Goal: Check status: Check status

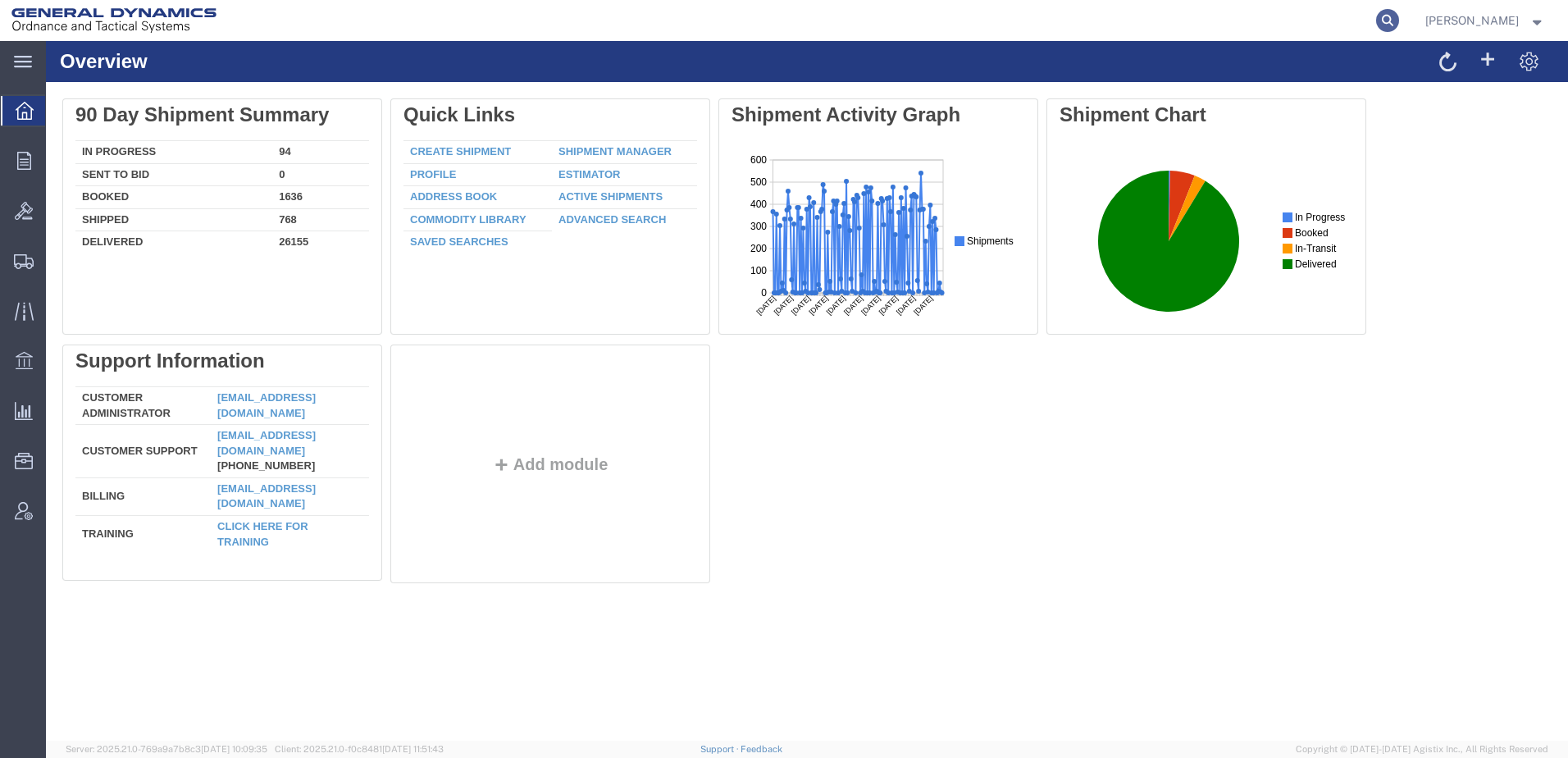
click at [1376, 18] on icon at bounding box center [1387, 20] width 23 height 23
click at [918, 14] on input "search" at bounding box center [1127, 21] width 499 height 40
paste input "57093311"
type input "57093311"
click at [1376, 18] on icon at bounding box center [1387, 20] width 23 height 23
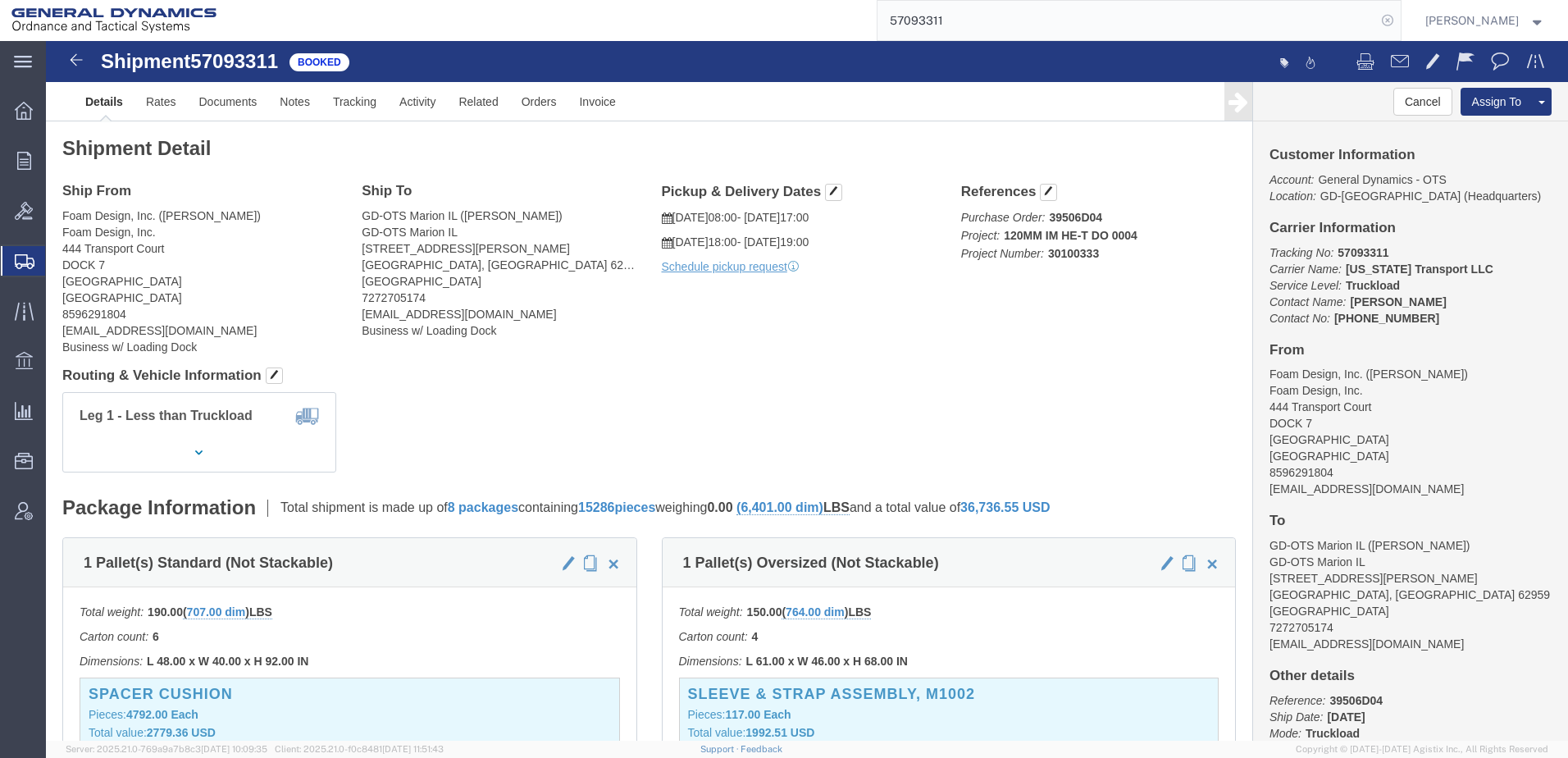
click at [1376, 21] on icon at bounding box center [1387, 20] width 23 height 23
click at [993, 25] on input "search" at bounding box center [1127, 21] width 499 height 40
paste input "56979955"
type input "56979955"
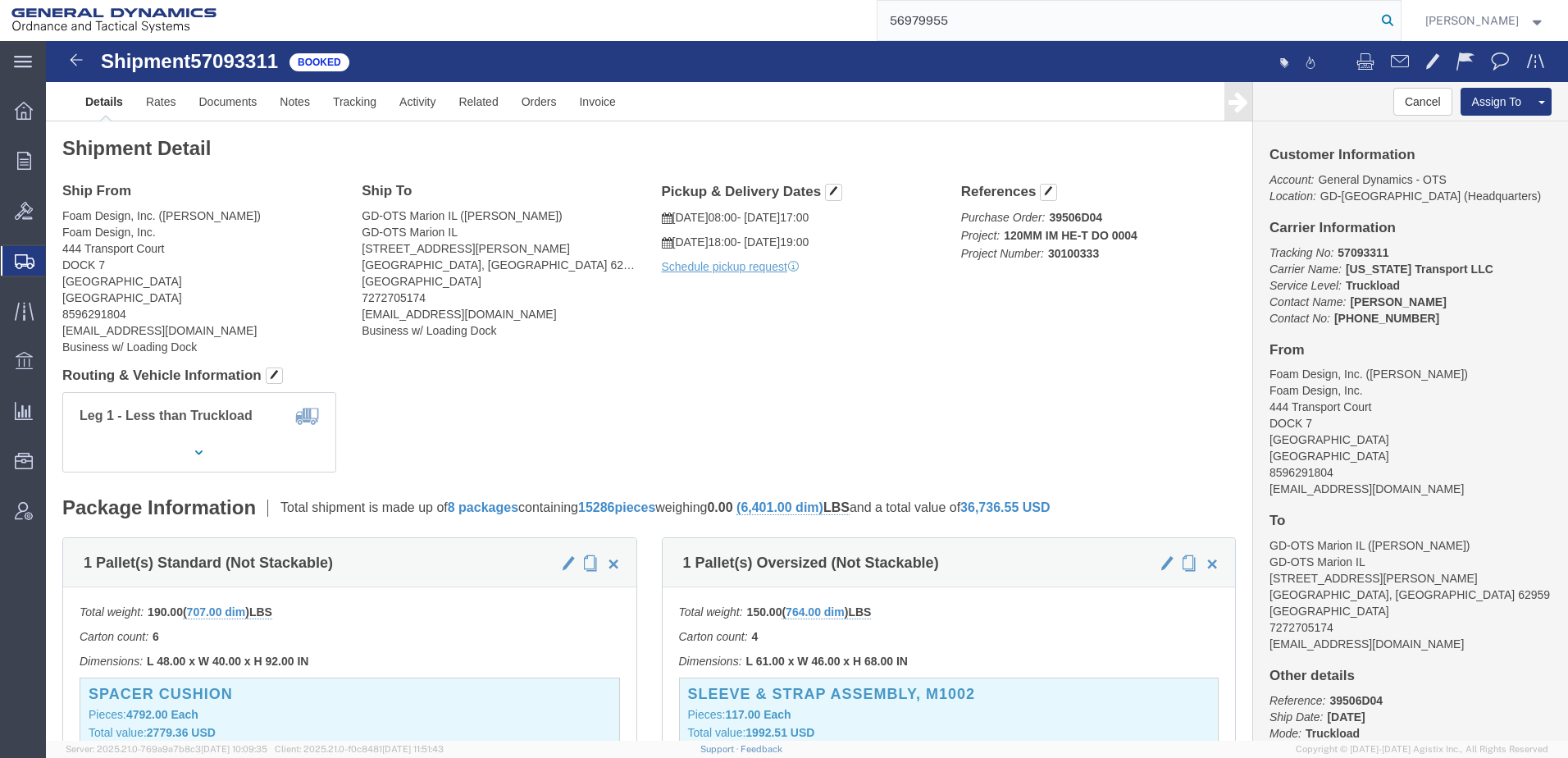
click at [1376, 20] on icon at bounding box center [1387, 20] width 23 height 23
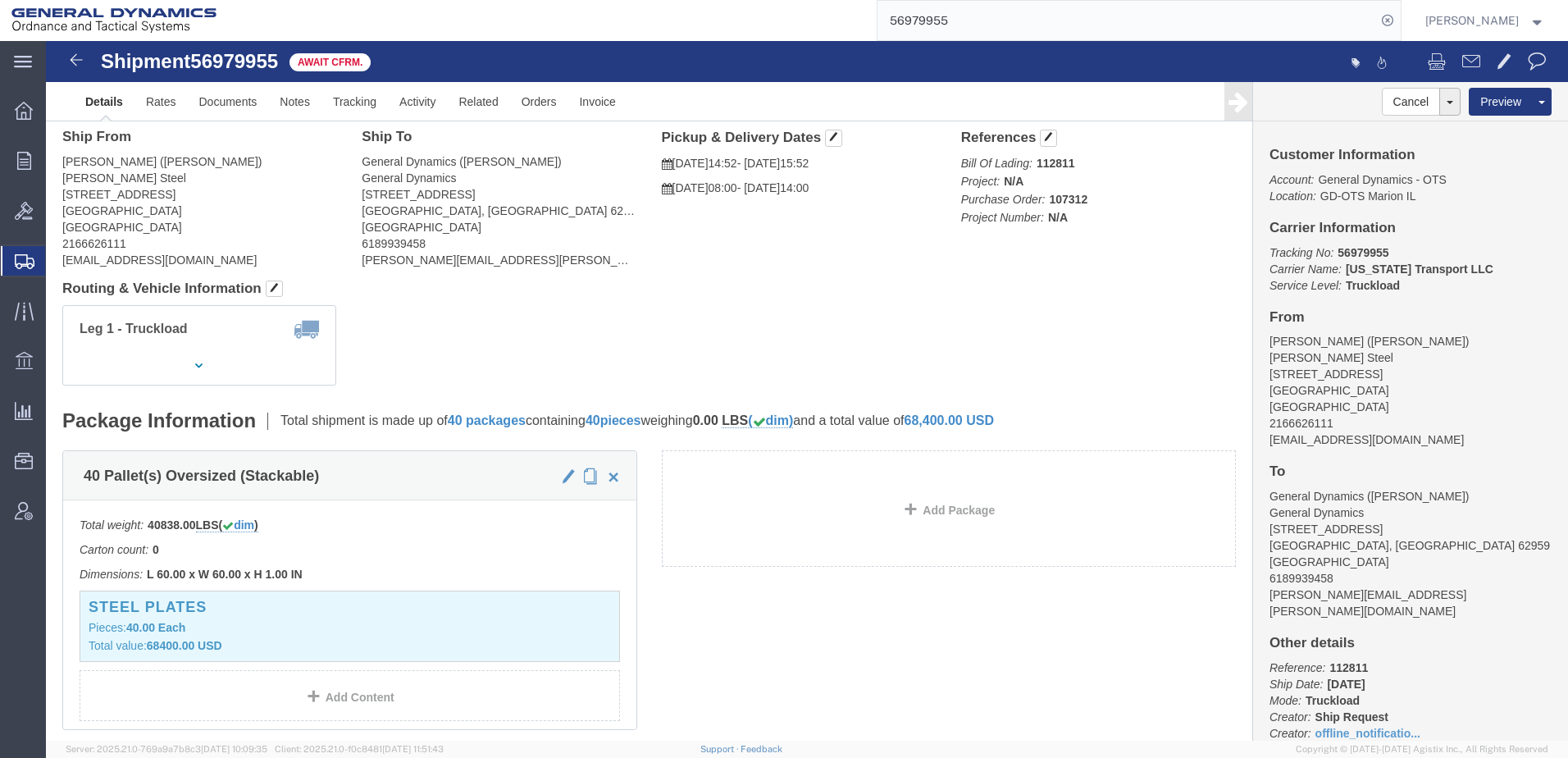
scroll to position [82, 0]
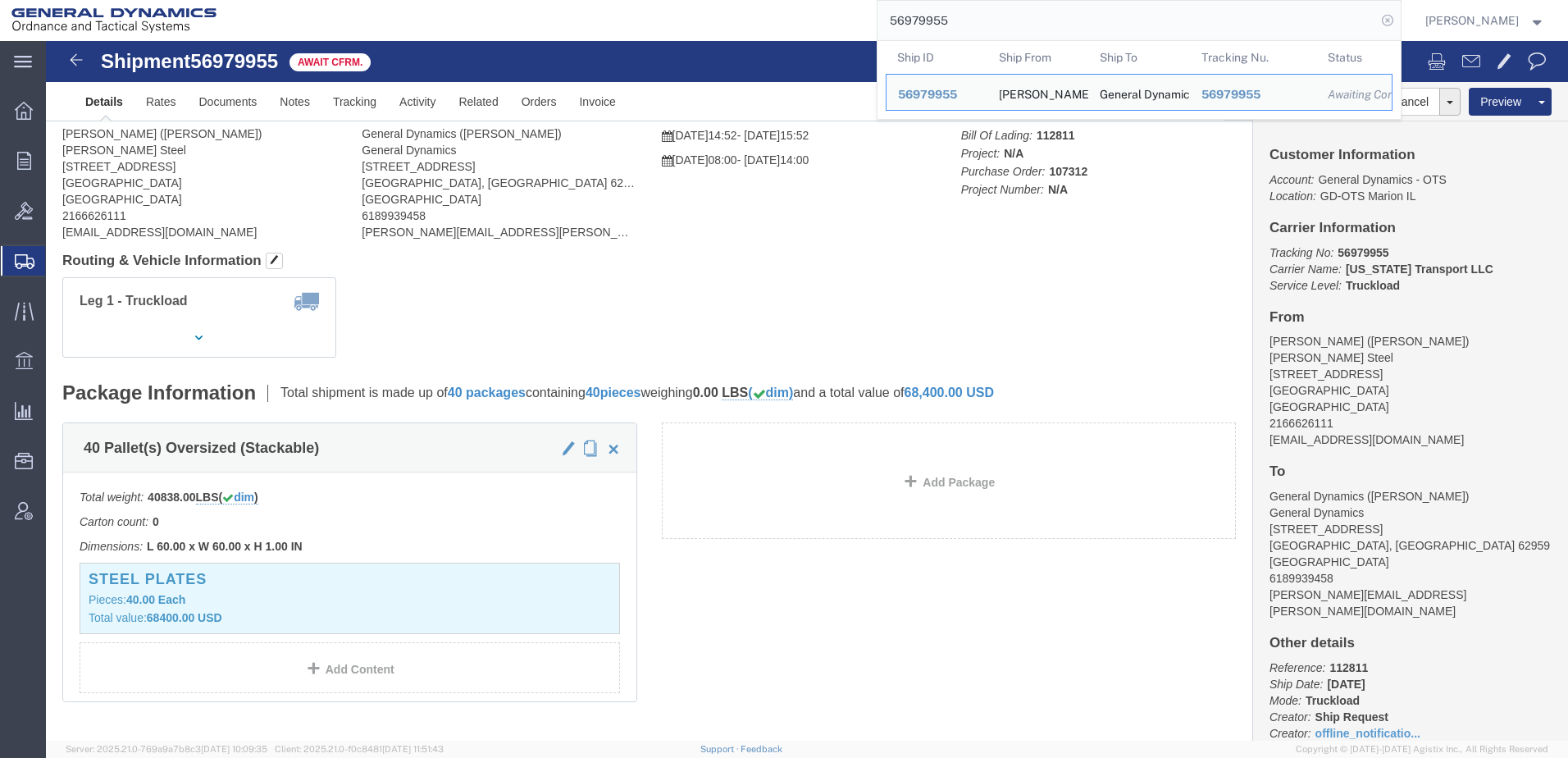
click at [1376, 20] on icon at bounding box center [1387, 20] width 23 height 23
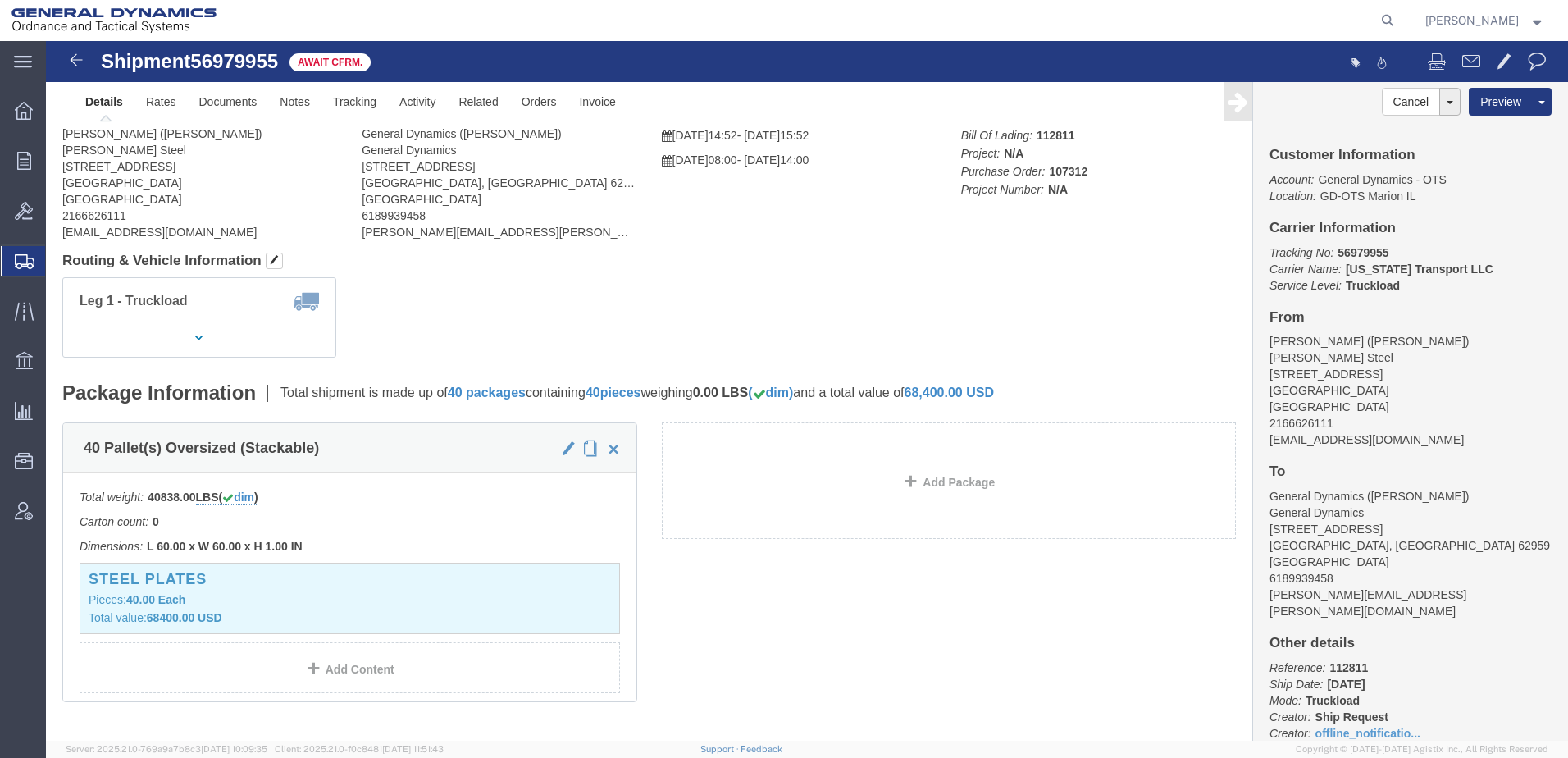
click at [1376, 20] on icon at bounding box center [1387, 20] width 23 height 23
click at [992, 14] on input "search" at bounding box center [1127, 21] width 499 height 40
paste input "57093311"
type input "57093311"
click at [1376, 20] on icon at bounding box center [1387, 20] width 23 height 23
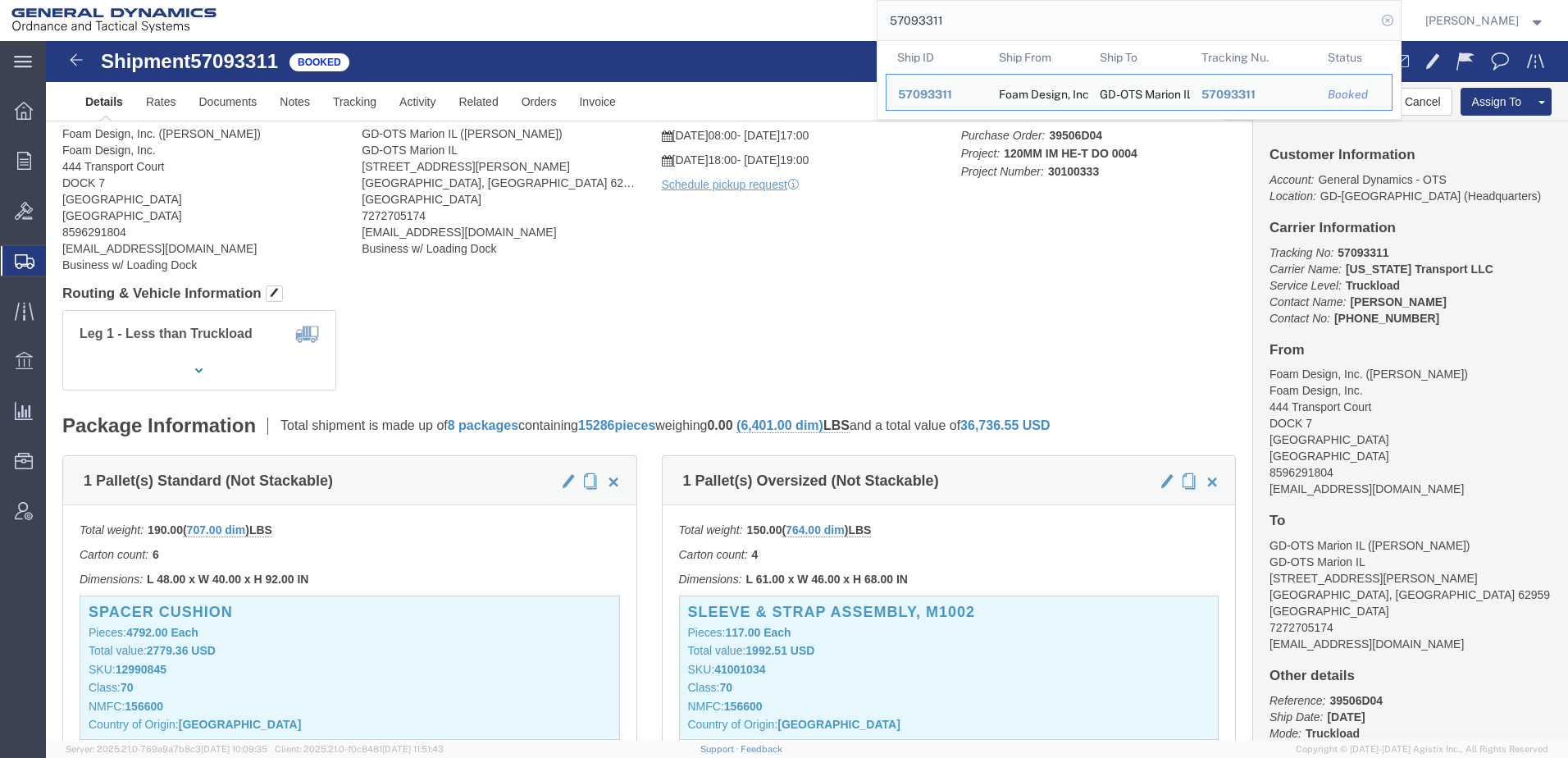
click at [1376, 20] on icon at bounding box center [1387, 20] width 23 height 23
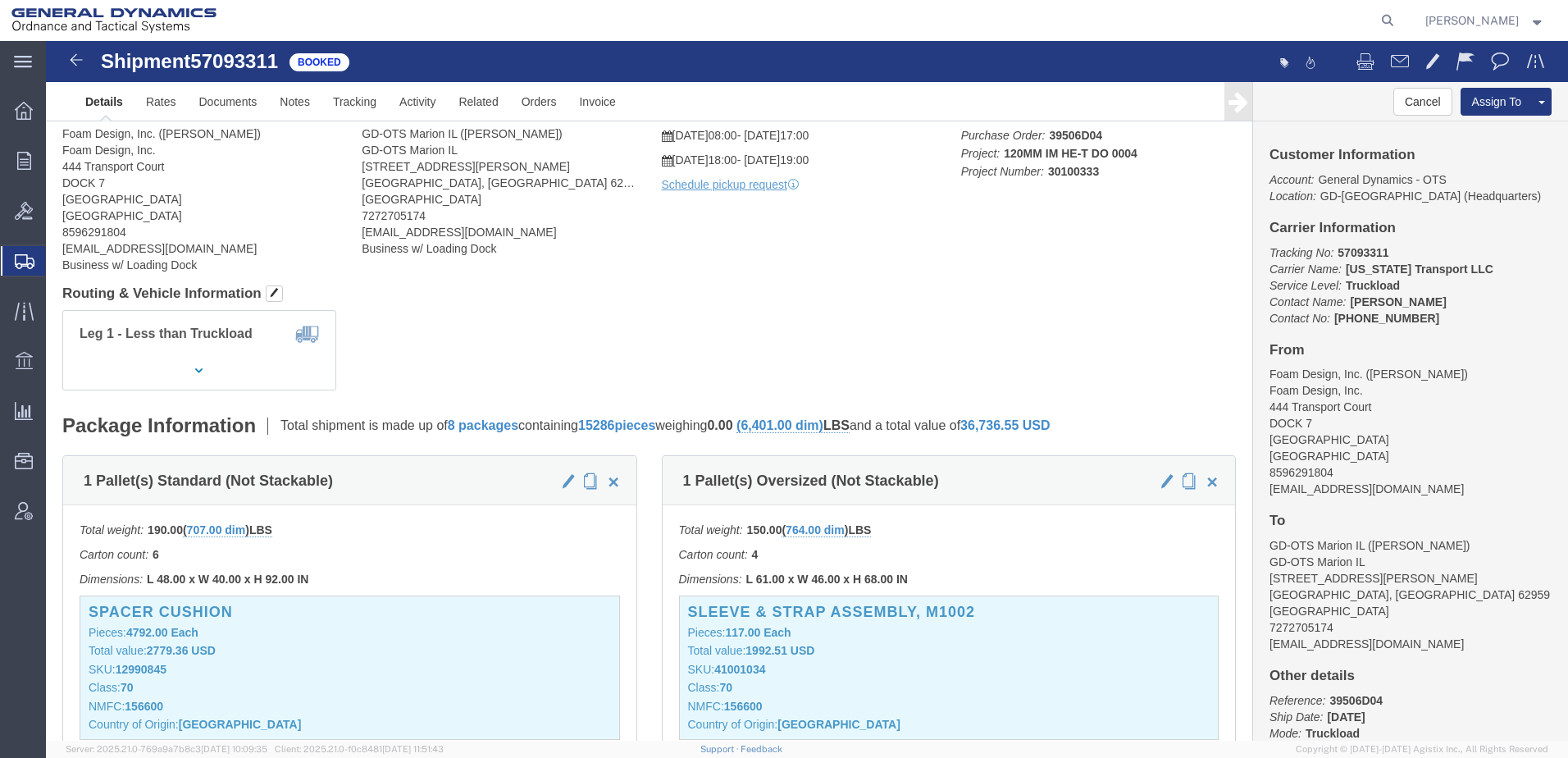
click at [1376, 20] on icon at bounding box center [1387, 20] width 23 height 23
click at [1117, 17] on input "search" at bounding box center [1127, 21] width 499 height 40
paste input "56979955"
type input "56979955"
click at [1376, 17] on icon at bounding box center [1387, 20] width 23 height 23
